Goal: Navigation & Orientation: Find specific page/section

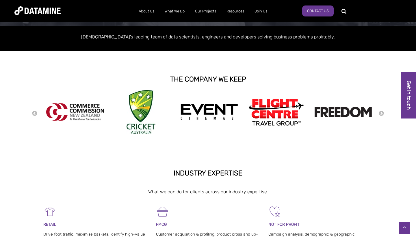
scroll to position [99, 0]
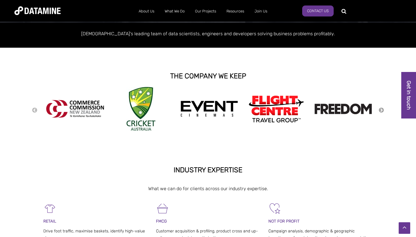
click at [381, 109] on button "Next" at bounding box center [381, 110] width 6 height 6
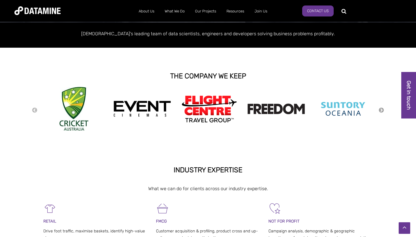
click at [381, 109] on button "Next" at bounding box center [381, 110] width 6 height 6
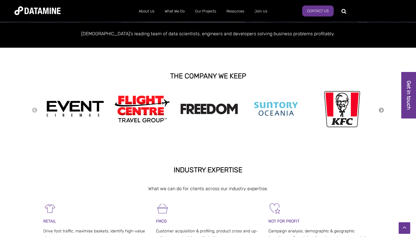
click at [381, 109] on button "Next" at bounding box center [381, 110] width 6 height 6
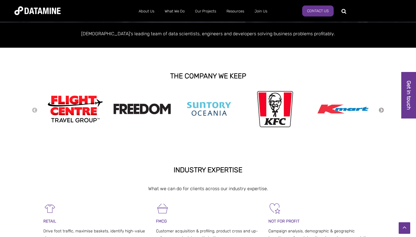
click at [381, 109] on button "Next" at bounding box center [381, 110] width 6 height 6
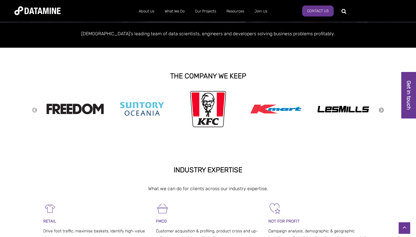
click at [381, 109] on button "Next" at bounding box center [381, 110] width 6 height 6
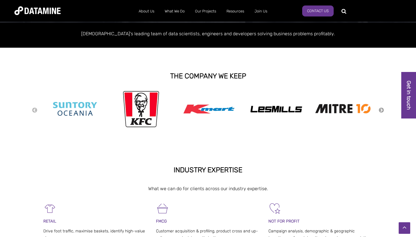
click at [381, 109] on button "Next" at bounding box center [381, 110] width 6 height 6
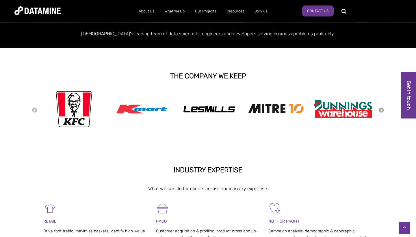
click at [381, 109] on button "Next" at bounding box center [381, 110] width 6 height 6
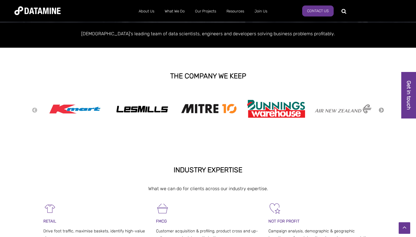
click at [381, 109] on button "Next" at bounding box center [381, 110] width 6 height 6
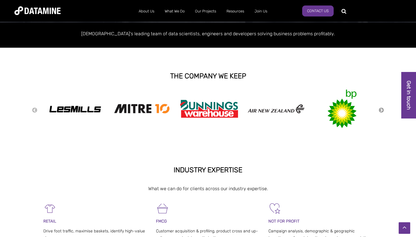
click at [381, 109] on button "Next" at bounding box center [381, 110] width 6 height 6
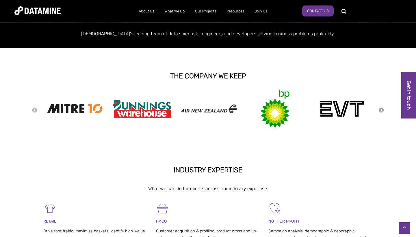
click at [381, 109] on button "Next" at bounding box center [381, 110] width 6 height 6
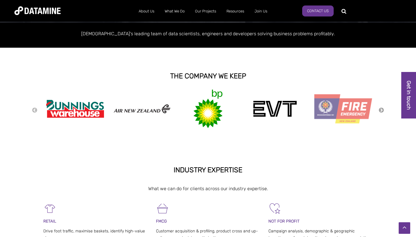
click at [381, 109] on button "Next" at bounding box center [381, 110] width 6 height 6
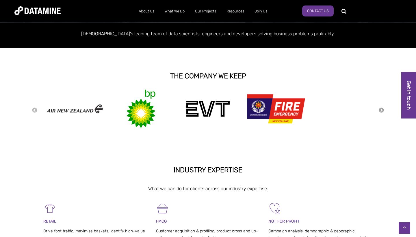
click at [381, 109] on button "Next" at bounding box center [381, 110] width 6 height 6
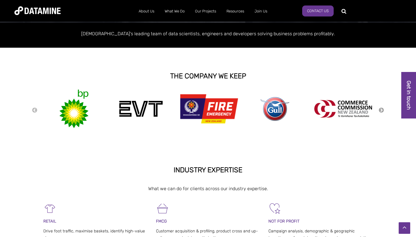
click at [381, 109] on button "Next" at bounding box center [381, 110] width 6 height 6
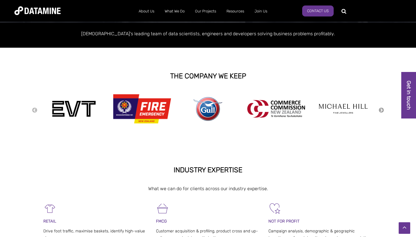
click at [381, 109] on button "Next" at bounding box center [381, 110] width 6 height 6
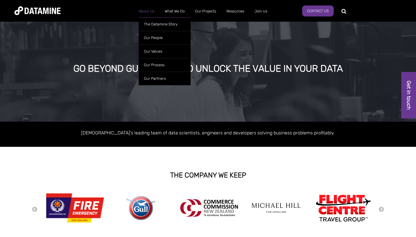
scroll to position [0, 0]
click at [159, 38] on link "Our People" at bounding box center [165, 38] width 52 height 14
